Goal: Information Seeking & Learning: Find specific fact

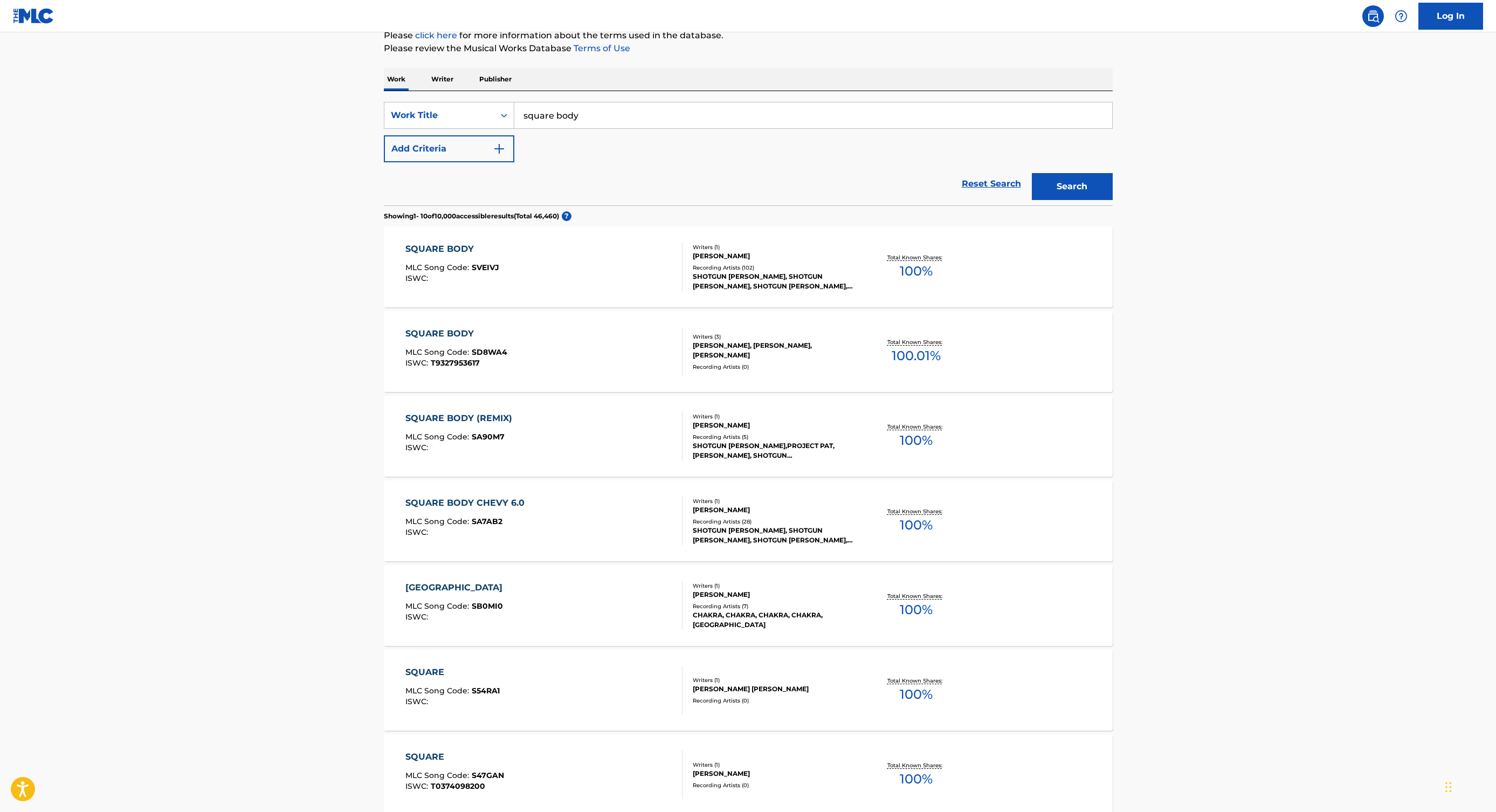
click at [713, 115] on input "square body" at bounding box center [813, 115] width 598 height 26
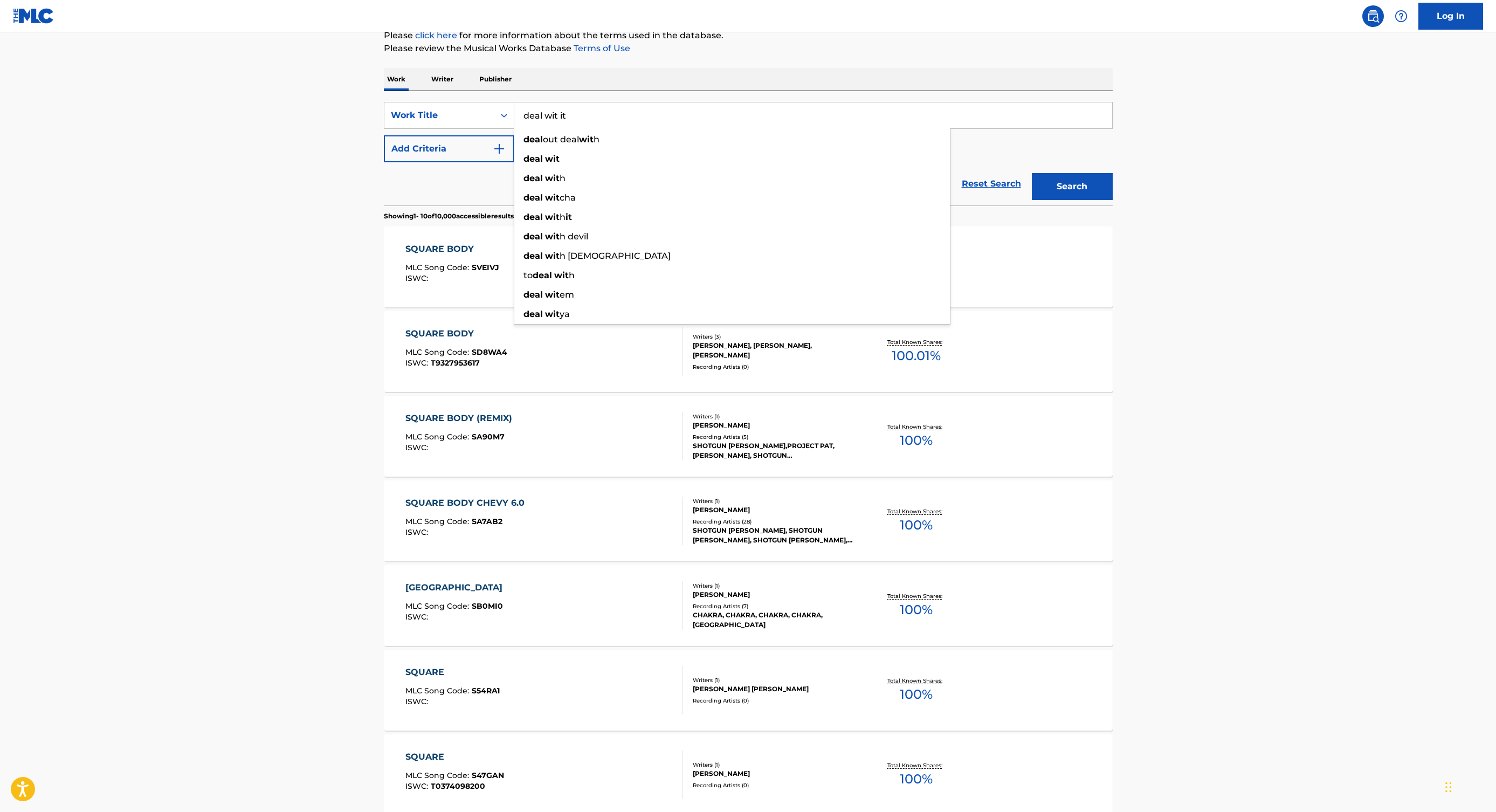
type input "deal wit it"
click at [1032, 173] on button "Search" at bounding box center [1072, 186] width 81 height 27
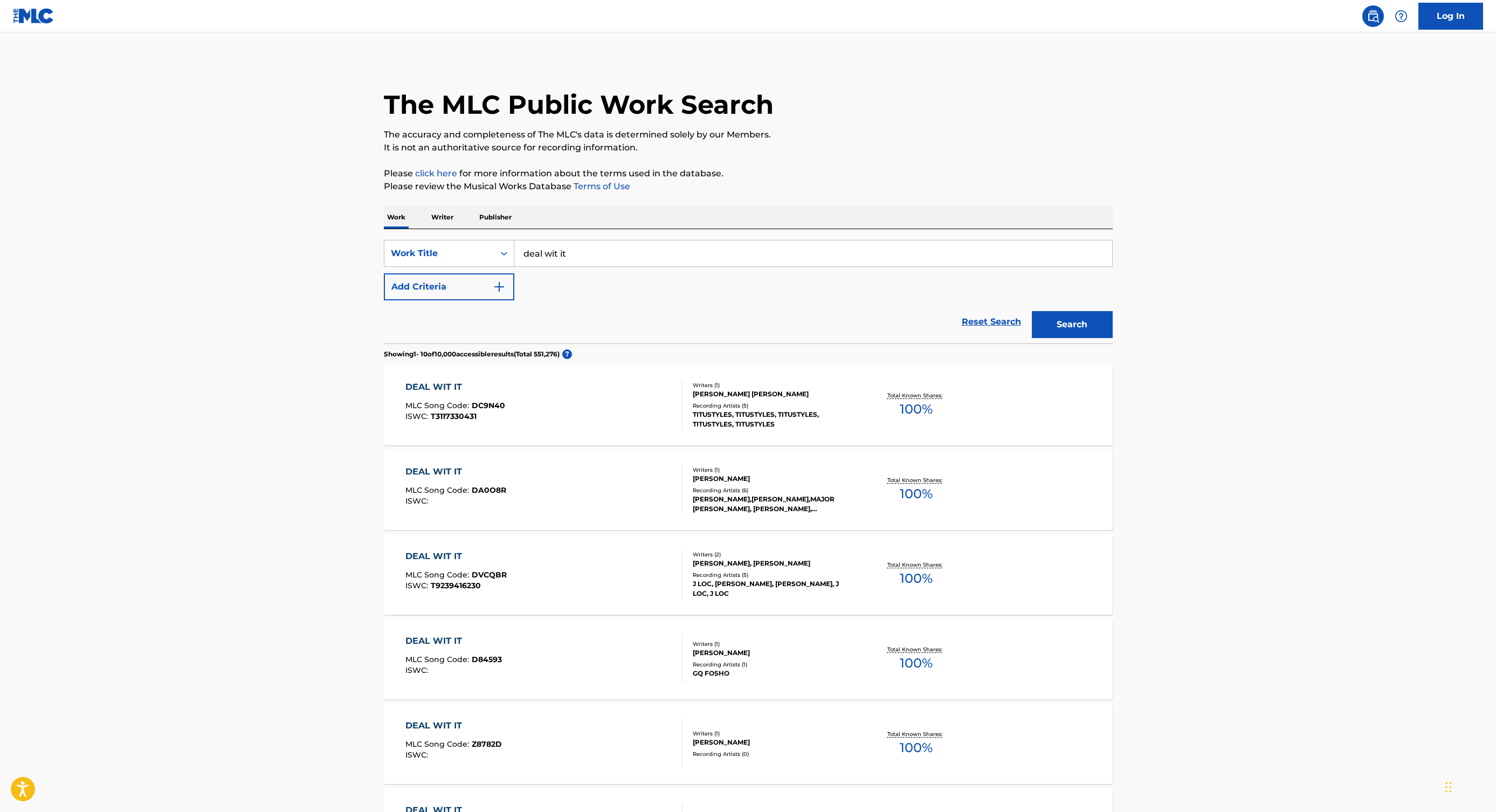
click at [469, 302] on div "Reset Search Search" at bounding box center [748, 322] width 729 height 43
click at [469, 295] on button "Add Criteria" at bounding box center [449, 287] width 131 height 27
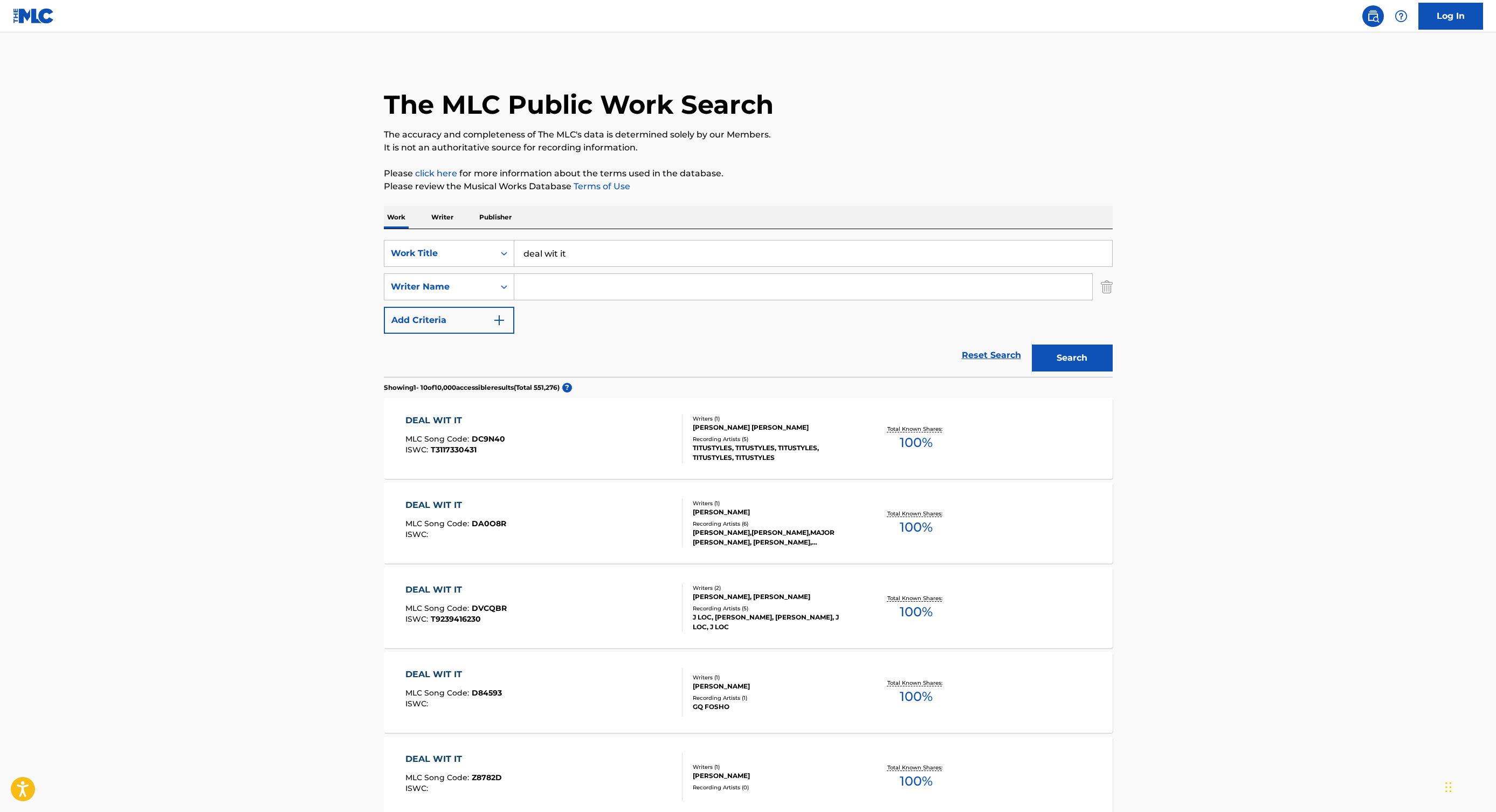
click at [563, 286] on input "Search Form" at bounding box center [803, 286] width 578 height 26
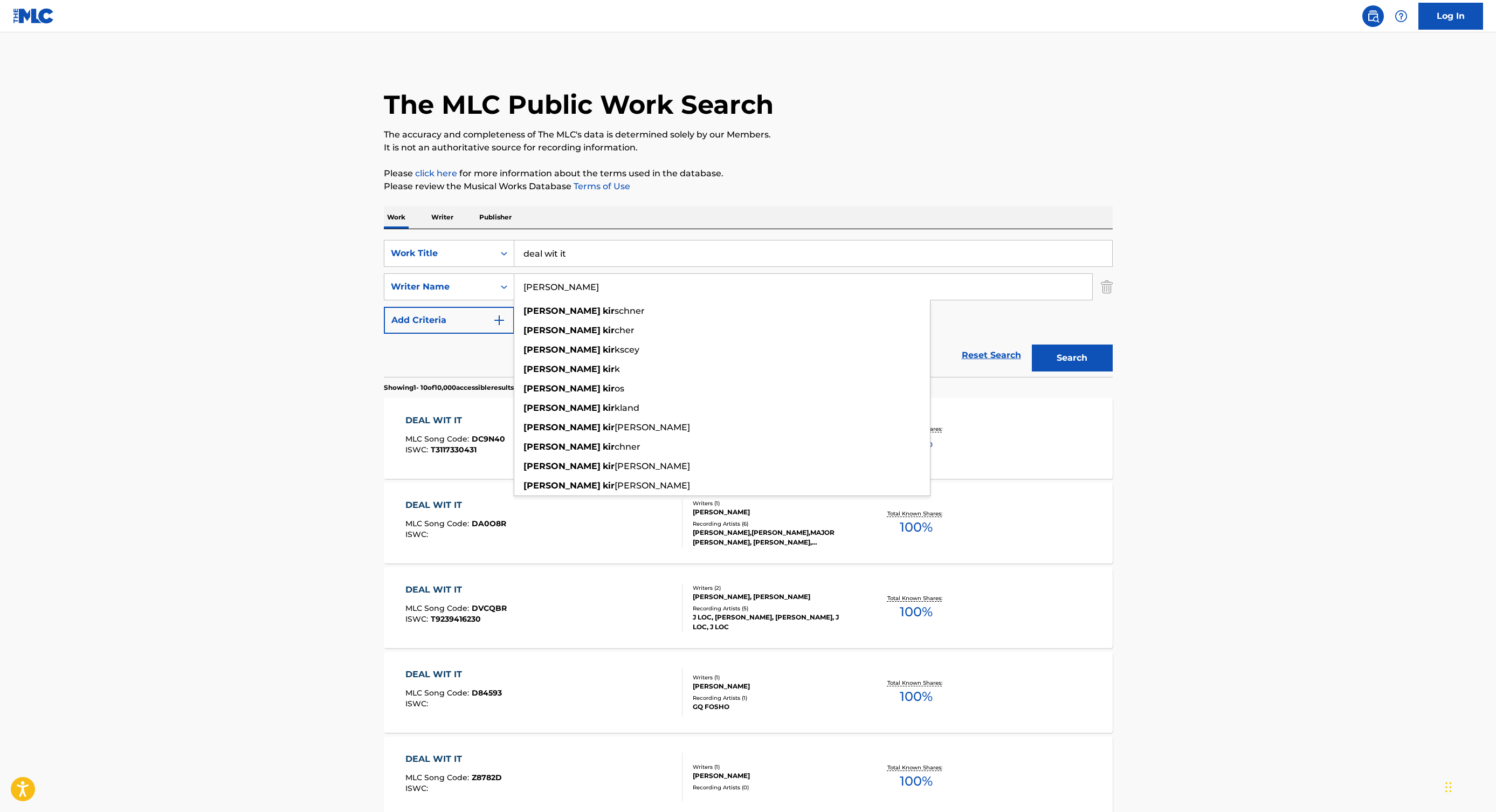
type input "[PERSON_NAME]"
click at [1032, 345] on button "Search" at bounding box center [1072, 358] width 81 height 27
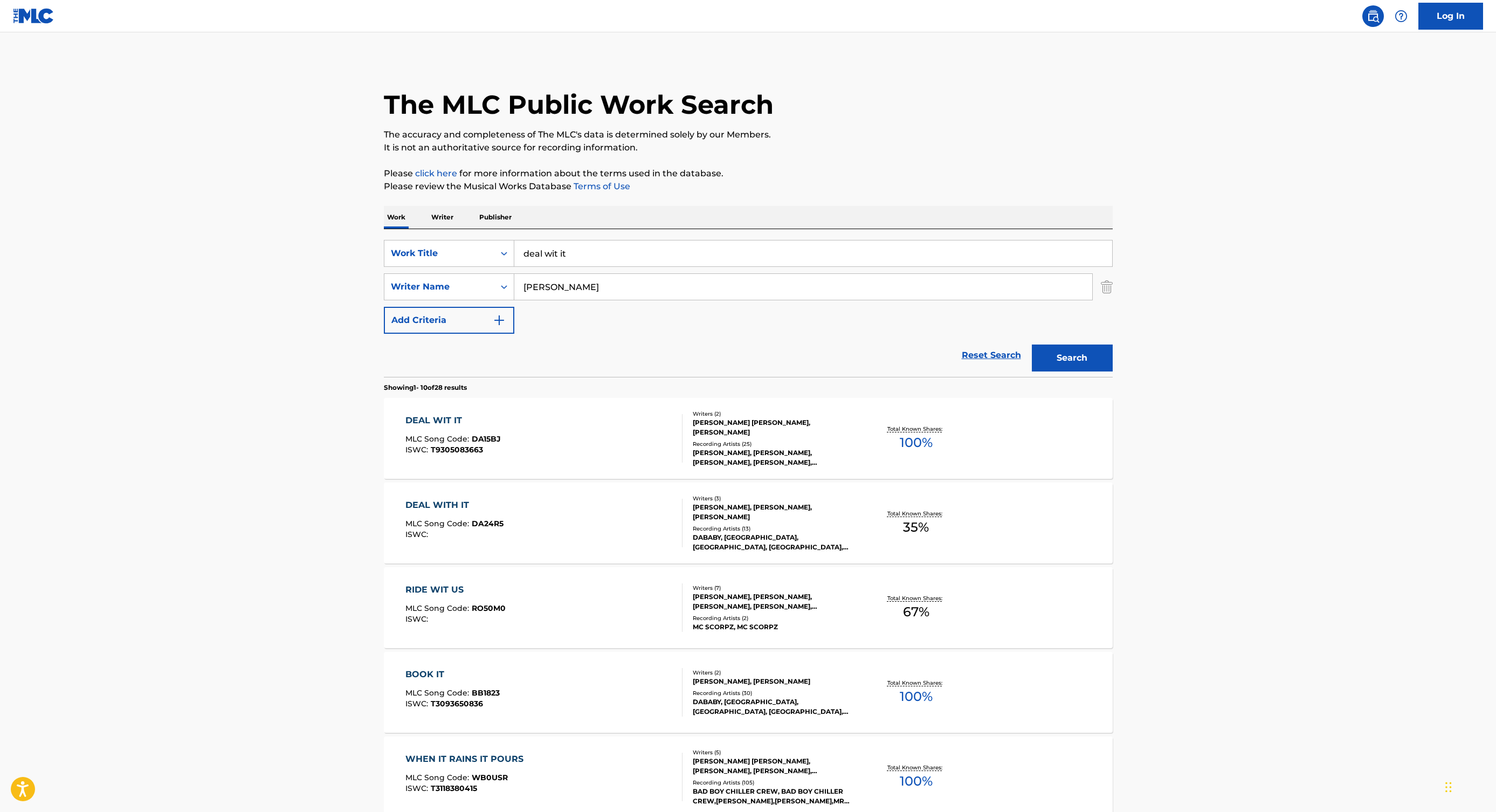
scroll to position [1, 0]
click at [634, 454] on div "DEAL WIT IT MLC Song Code : DA15BJ ISWC : T9305083663" at bounding box center [544, 437] width 277 height 48
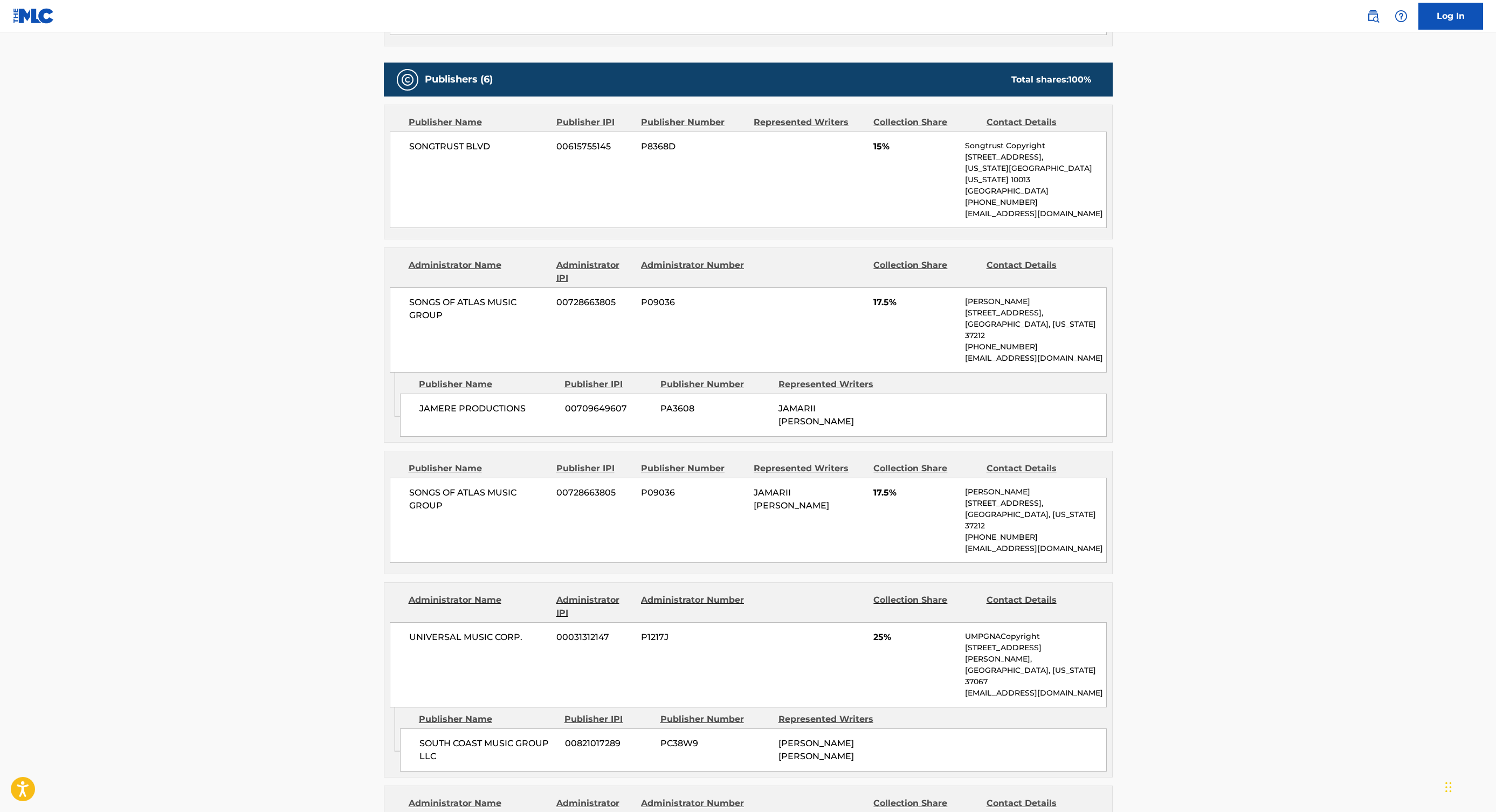
scroll to position [119, 0]
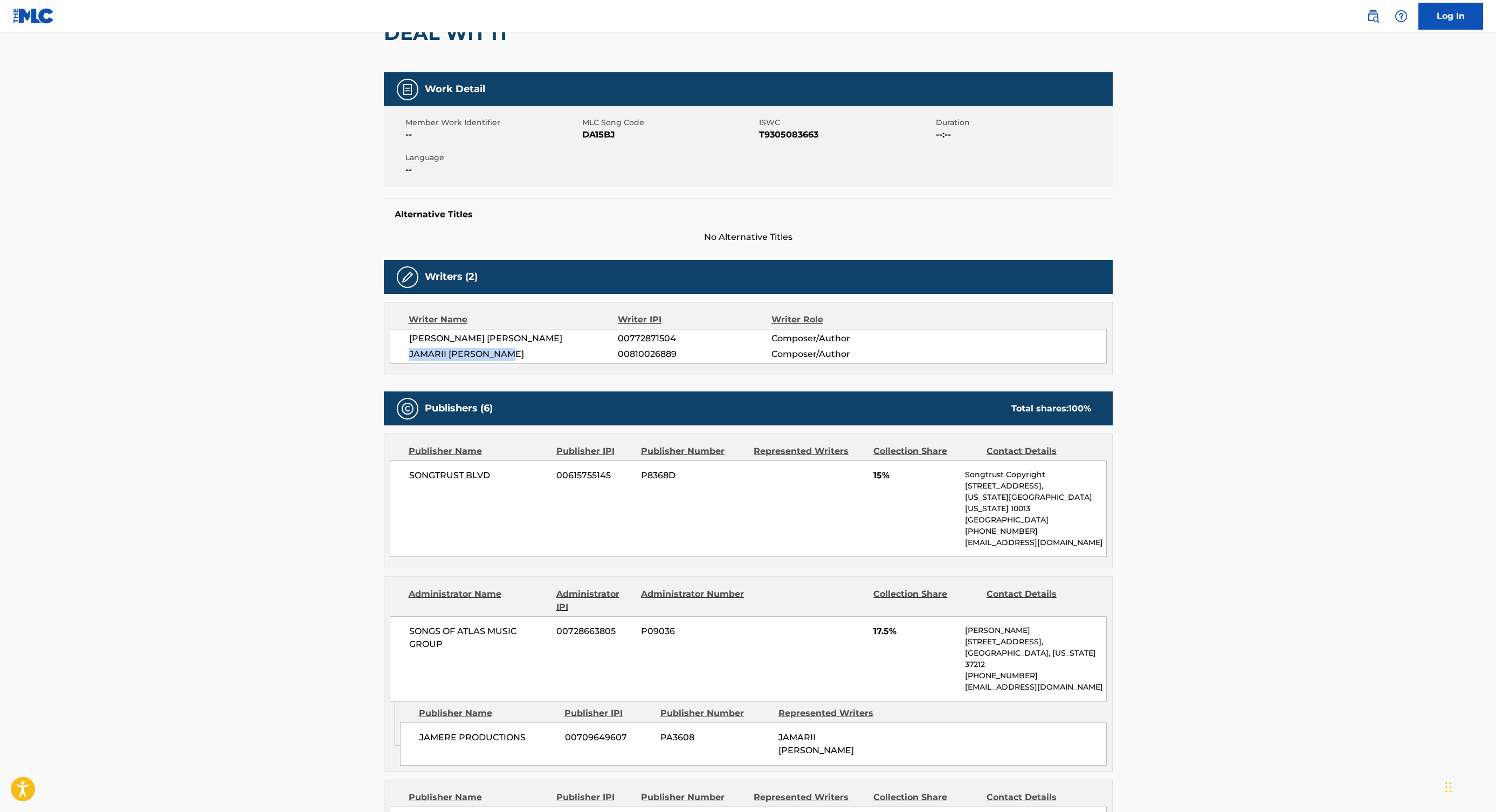
drag, startPoint x: 516, startPoint y: 349, endPoint x: 409, endPoint y: 351, distance: 107.0
click at [409, 351] on span "JAMARII [PERSON_NAME]" at bounding box center [514, 354] width 209 height 13
copy span "JAMARII [PERSON_NAME]"
drag, startPoint x: 518, startPoint y: 351, endPoint x: 406, endPoint y: 352, distance: 112.0
click at [406, 352] on div "[PERSON_NAME] [PERSON_NAME] 00772871504 Composer/Author [PERSON_NAME] 008100268…" at bounding box center [748, 346] width 717 height 35
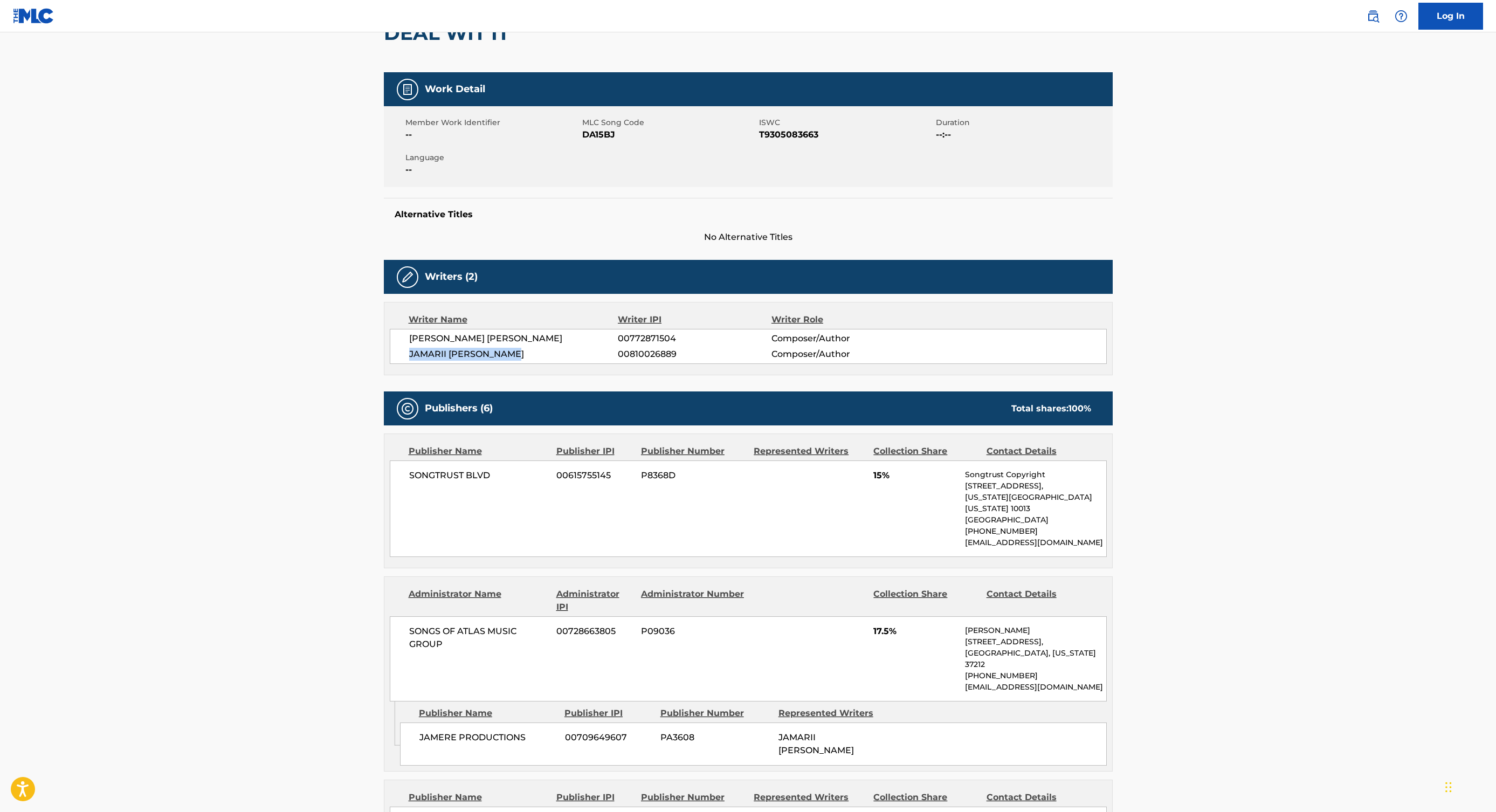
copy span "JAMARII [PERSON_NAME]"
drag, startPoint x: 408, startPoint y: 338, endPoint x: 536, endPoint y: 338, distance: 128.0
click at [536, 338] on div "[PERSON_NAME] [PERSON_NAME] 00772871504 Composer/Author [PERSON_NAME] 008100268…" at bounding box center [748, 346] width 717 height 35
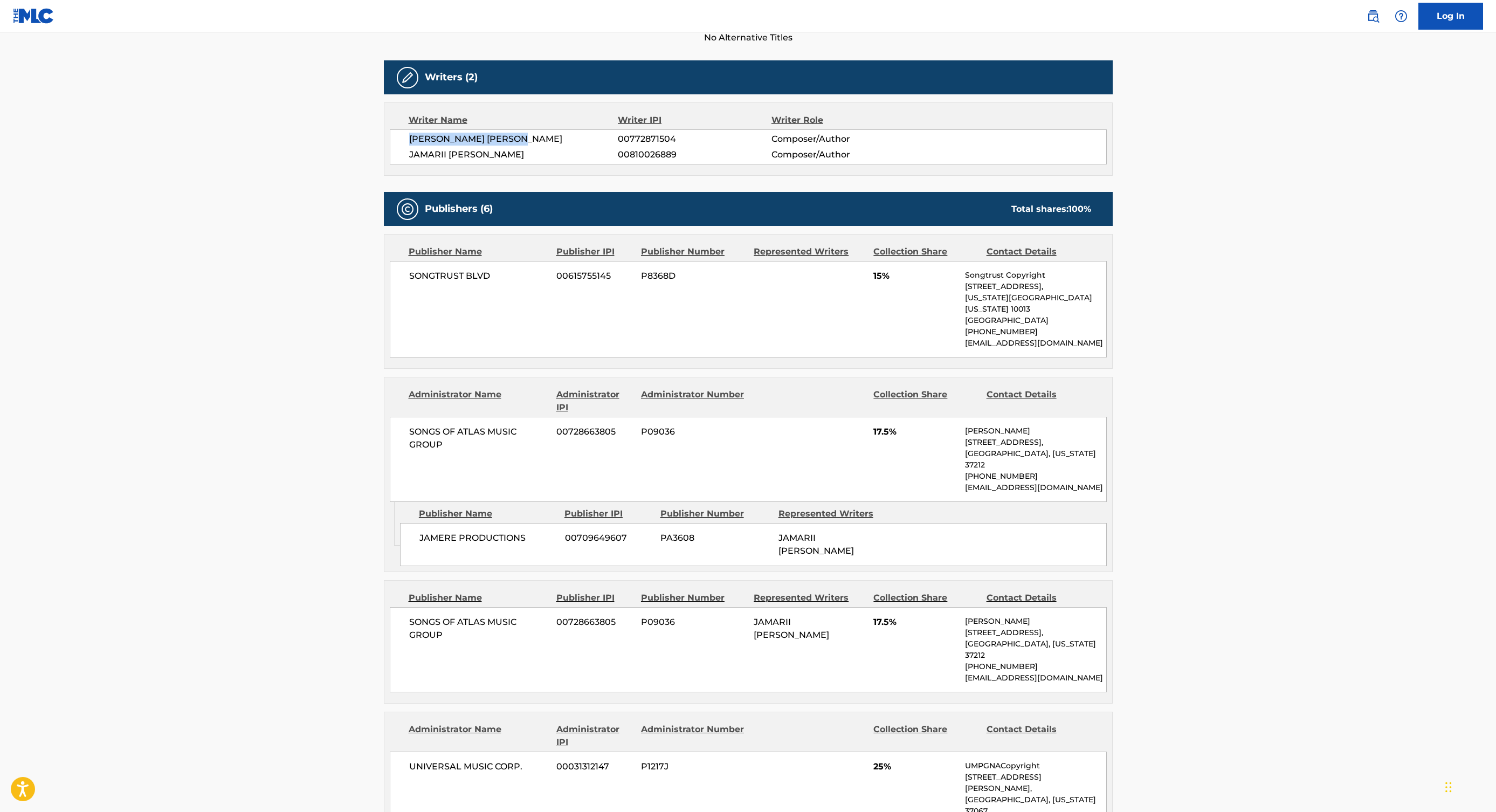
scroll to position [314, 0]
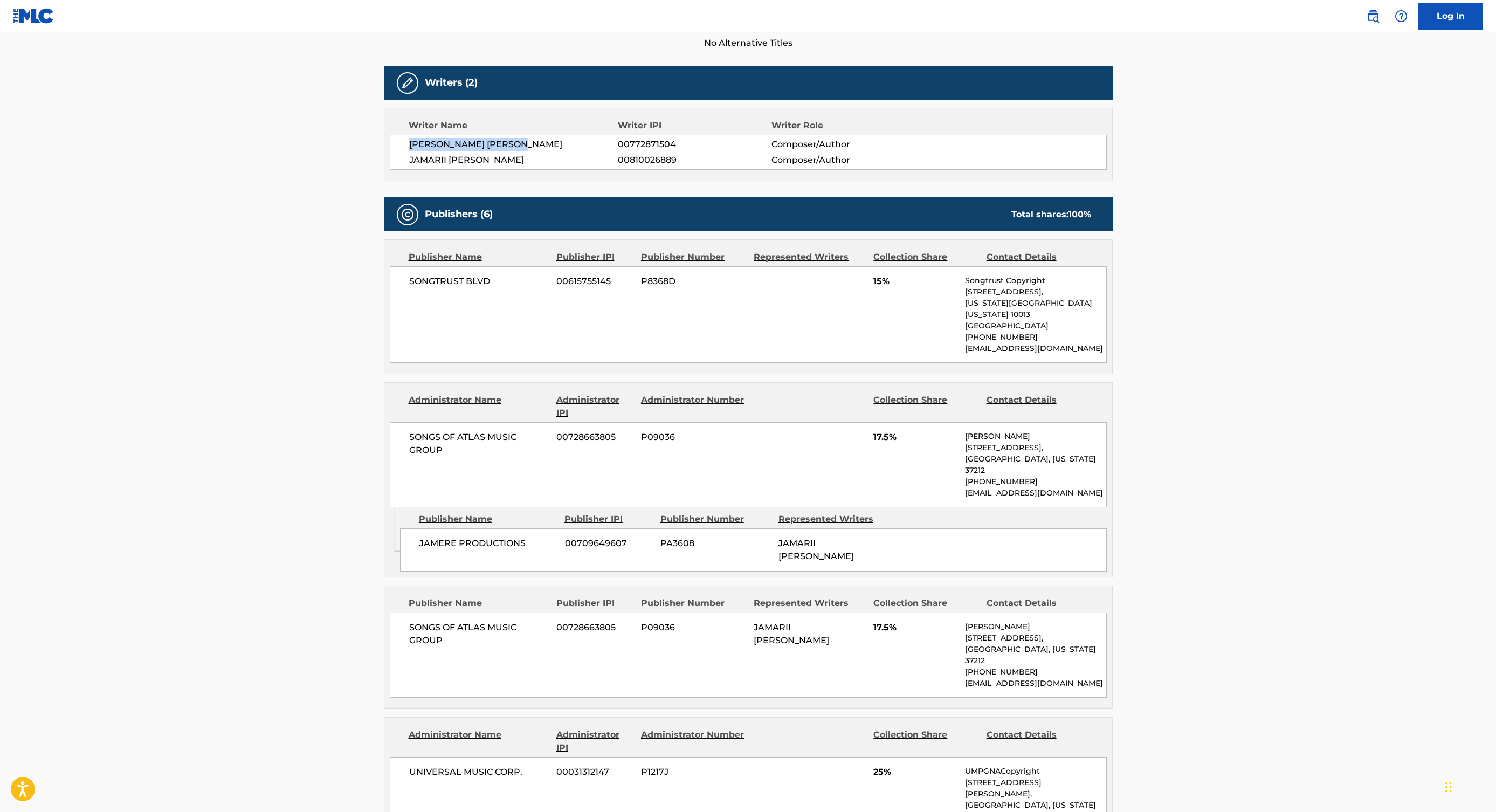
copy span "[PERSON_NAME] [PERSON_NAME]"
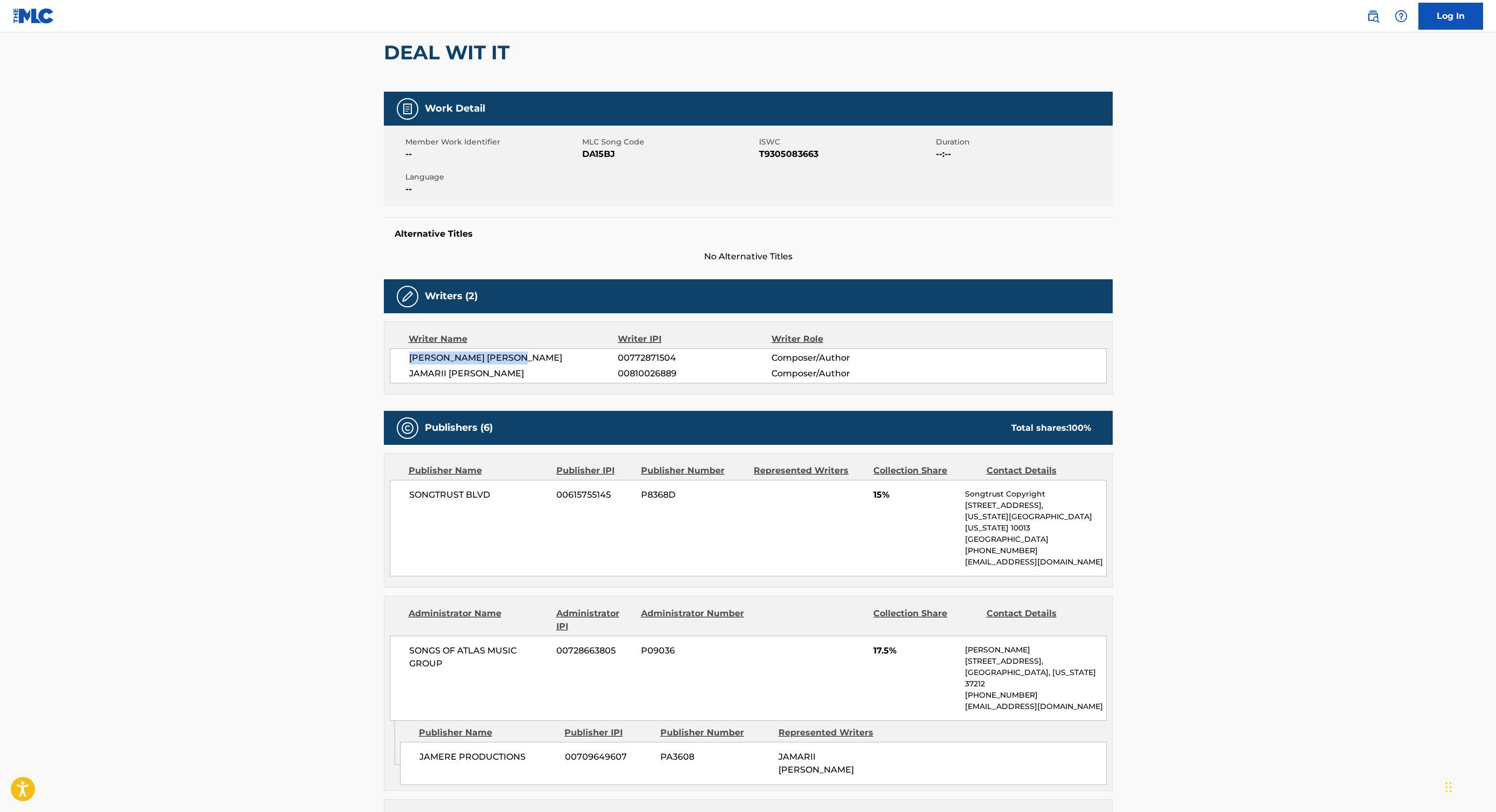
scroll to position [0, 0]
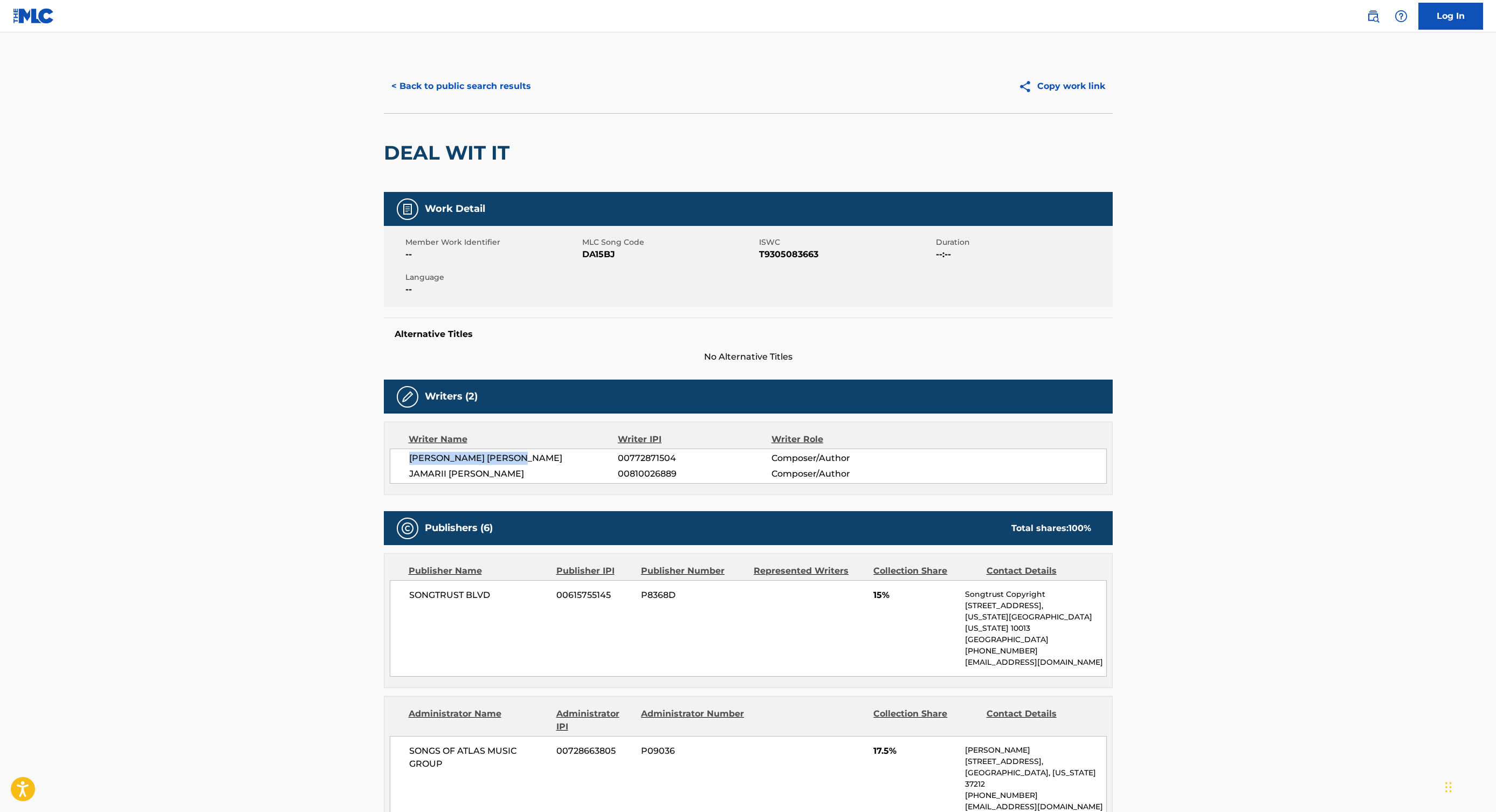
click at [451, 82] on button "< Back to public search results" at bounding box center [461, 86] width 155 height 27
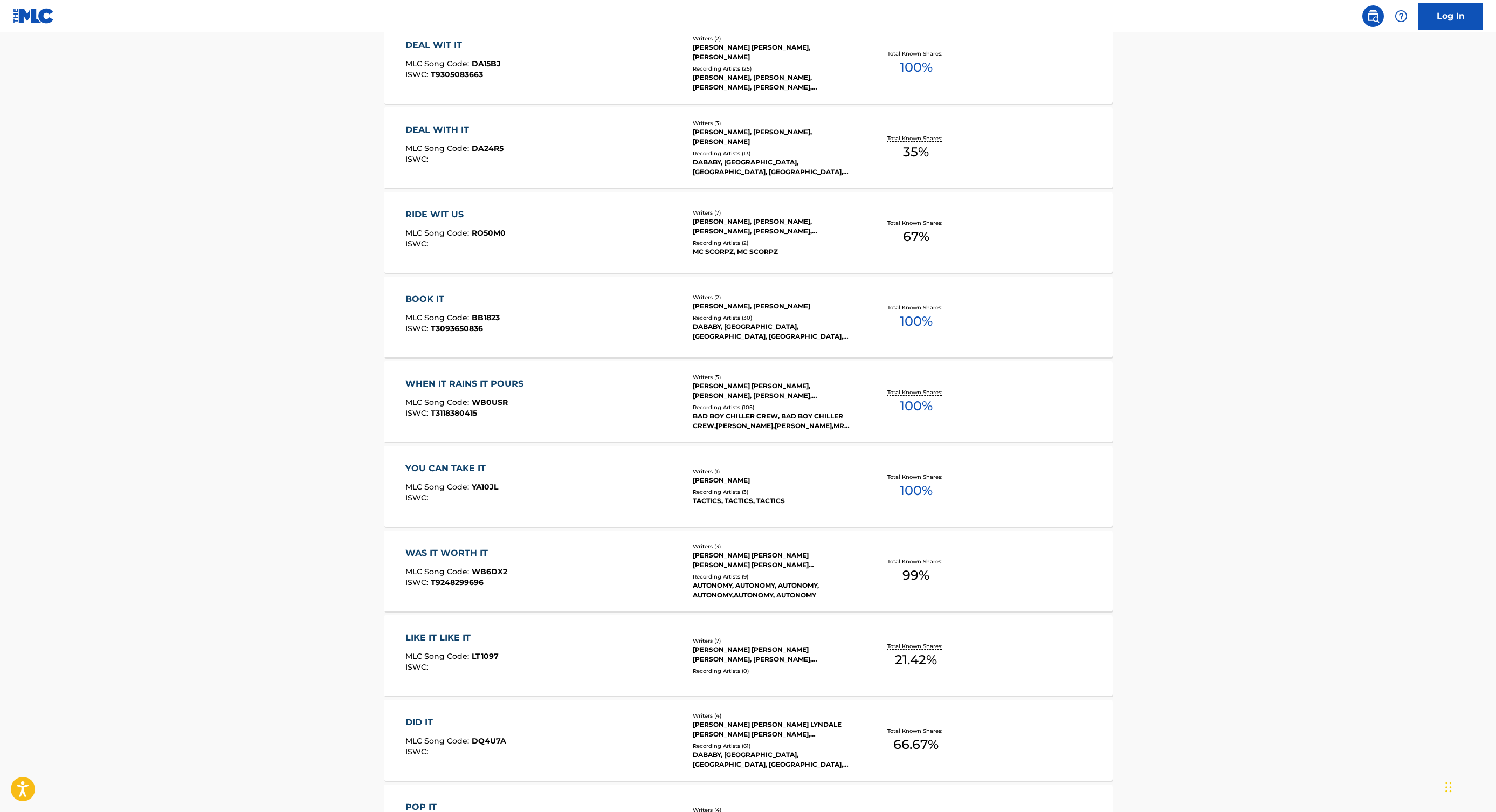
scroll to position [234, 0]
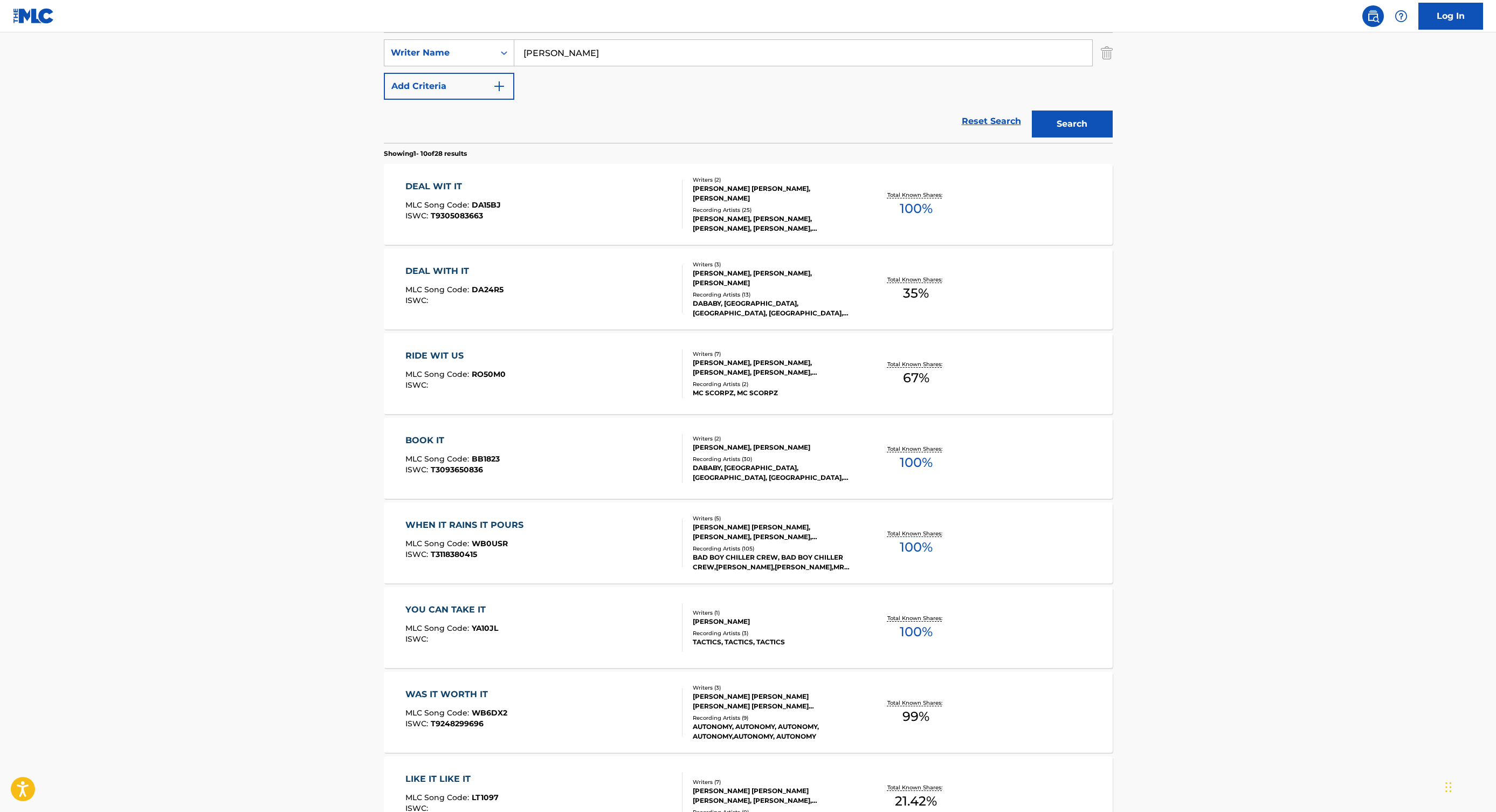
click at [566, 285] on div "DEAL WITH IT MLC Song Code : DA24R5 ISWC :" at bounding box center [544, 289] width 277 height 48
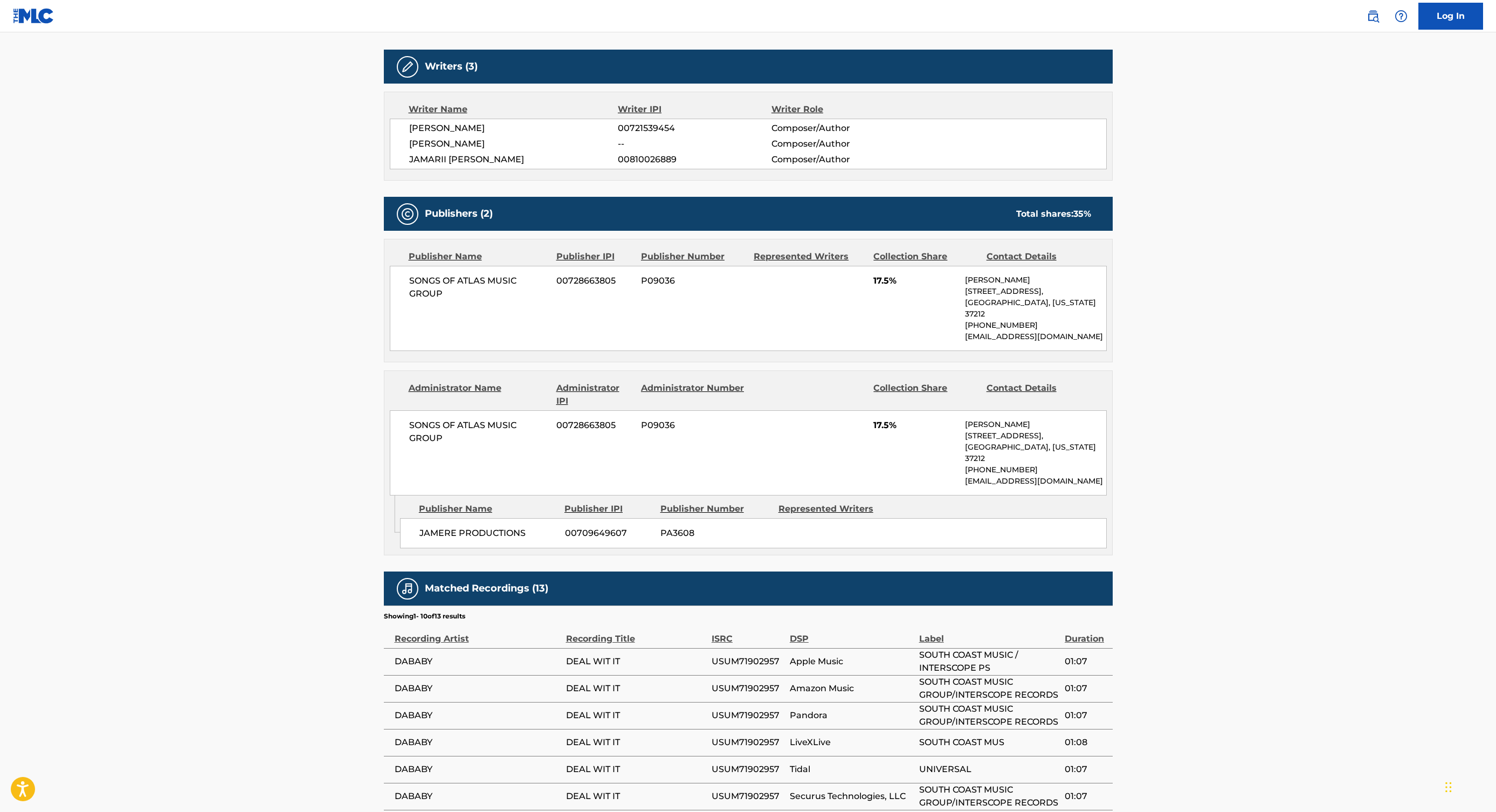
scroll to position [333, 0]
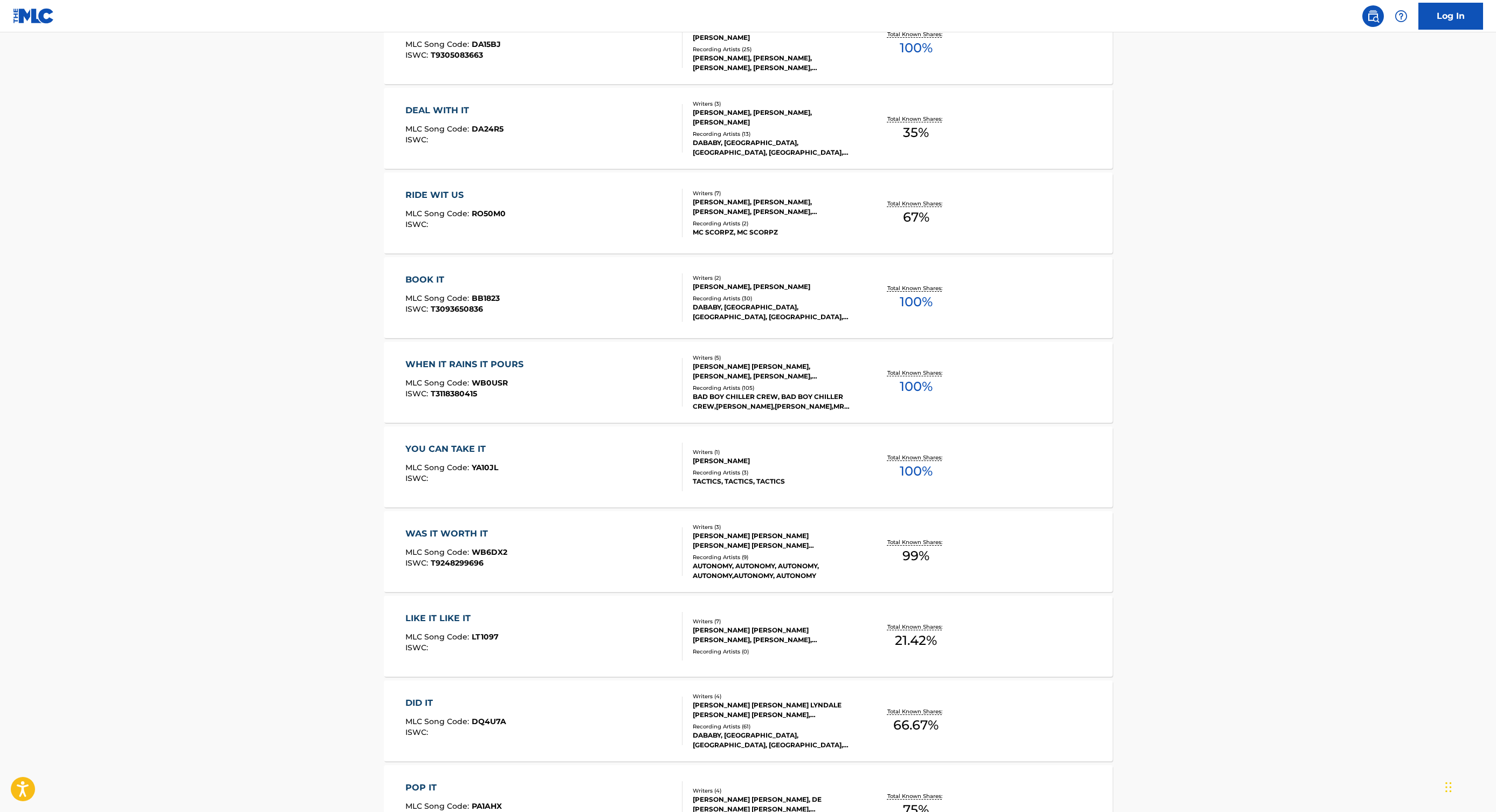
scroll to position [234, 0]
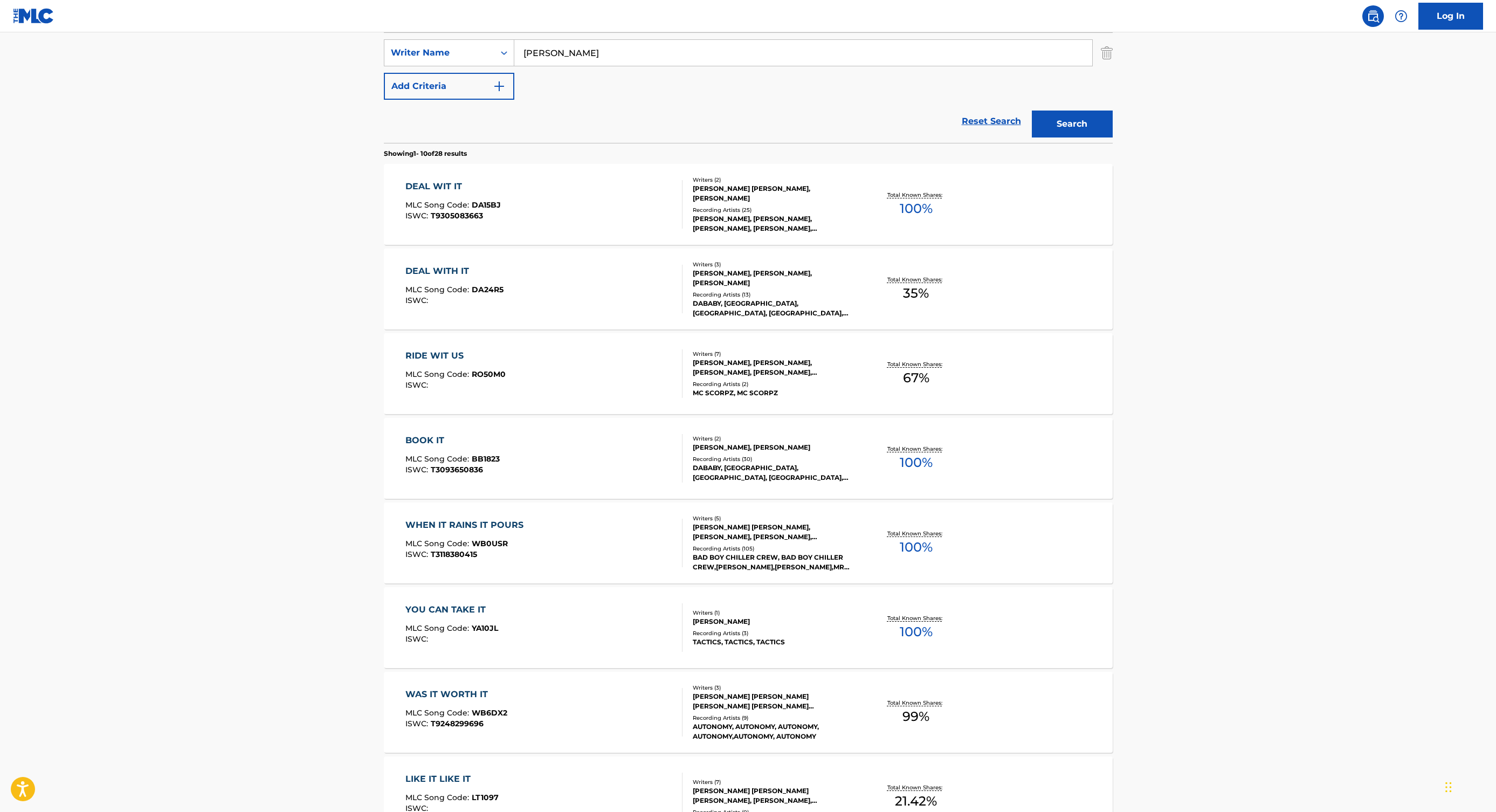
click at [551, 200] on div "DEAL WIT IT MLC Song Code : DA15BJ ISWC : T9305083663" at bounding box center [544, 205] width 277 height 48
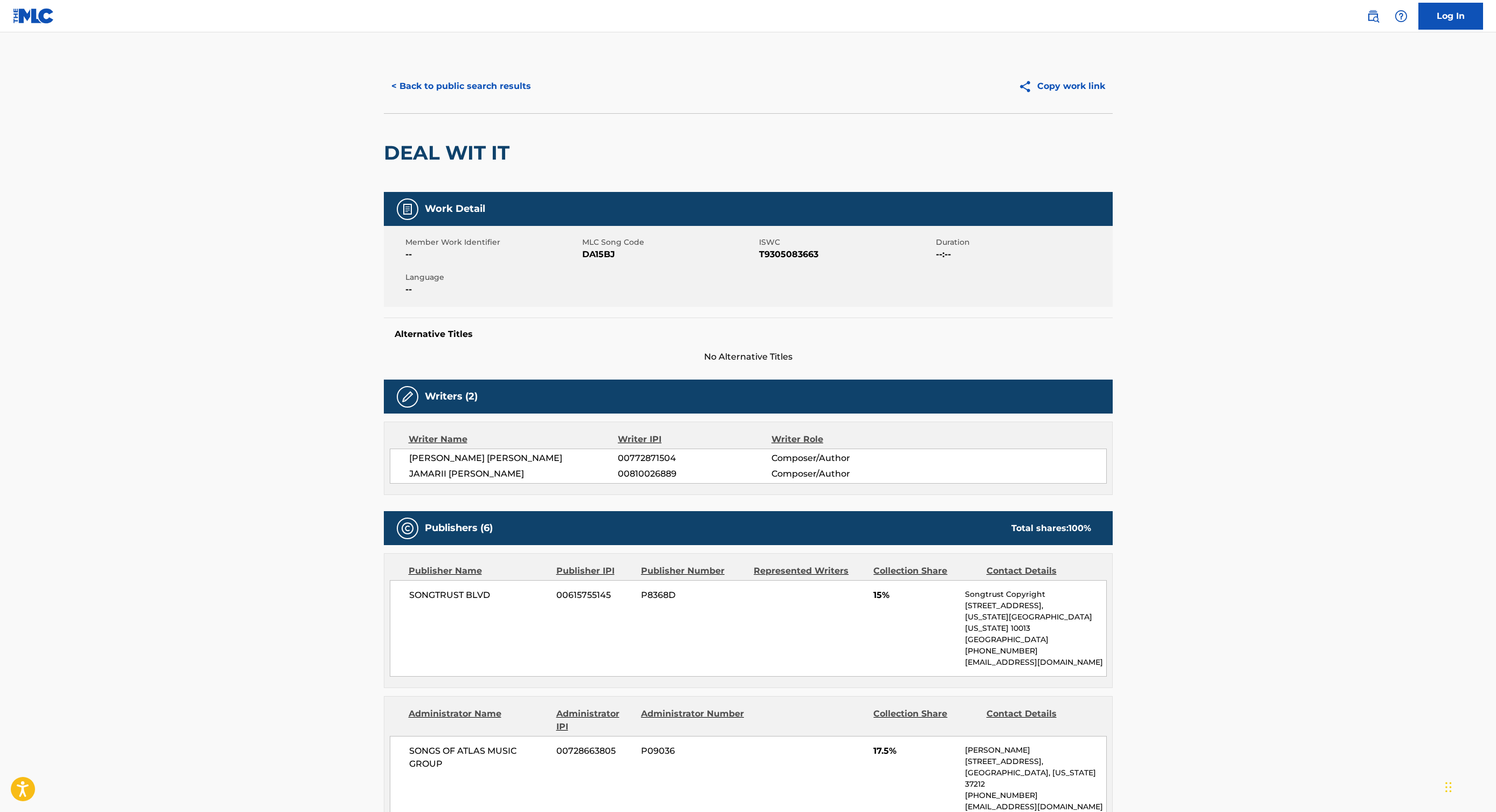
click at [420, 81] on button "< Back to public search results" at bounding box center [461, 86] width 155 height 27
